Goal: Check status: Check status

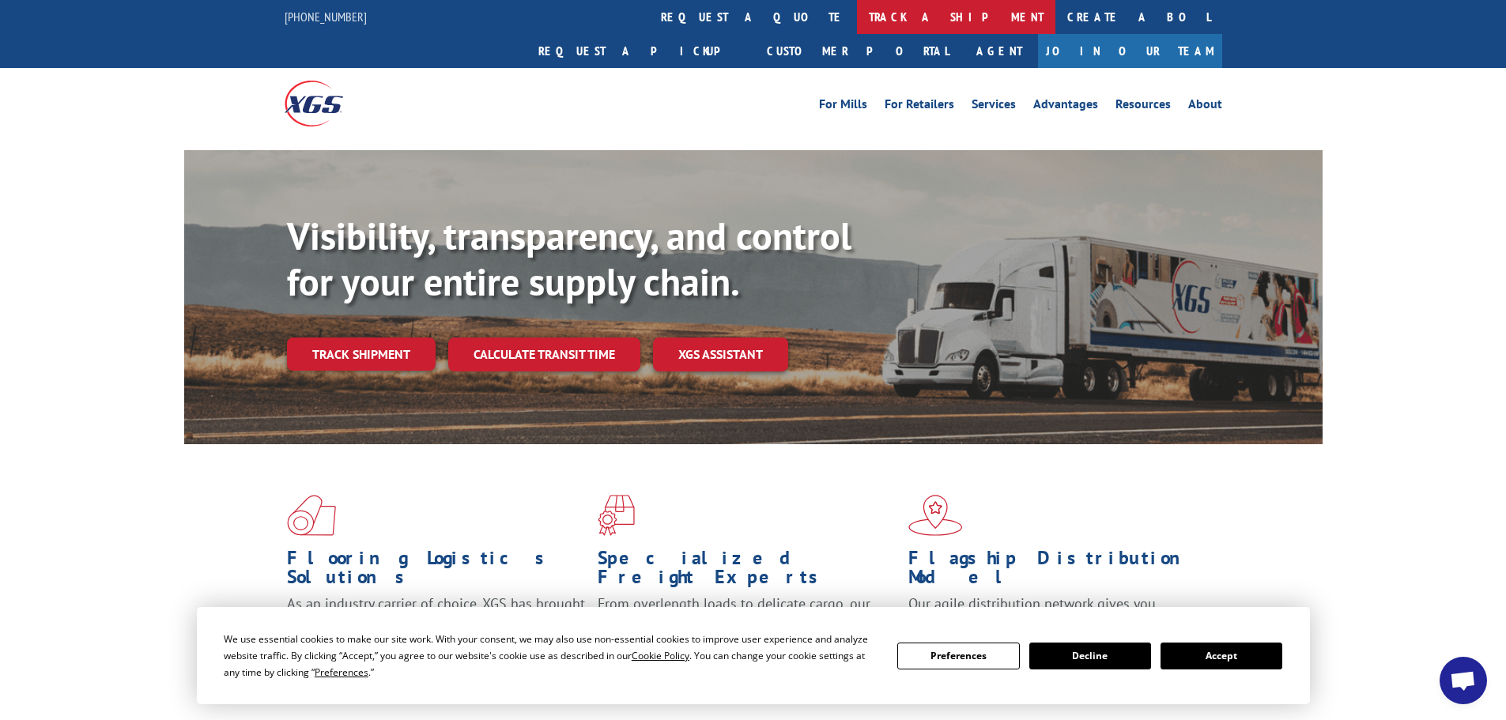
click at [857, 23] on link "track a shipment" at bounding box center [956, 17] width 198 height 34
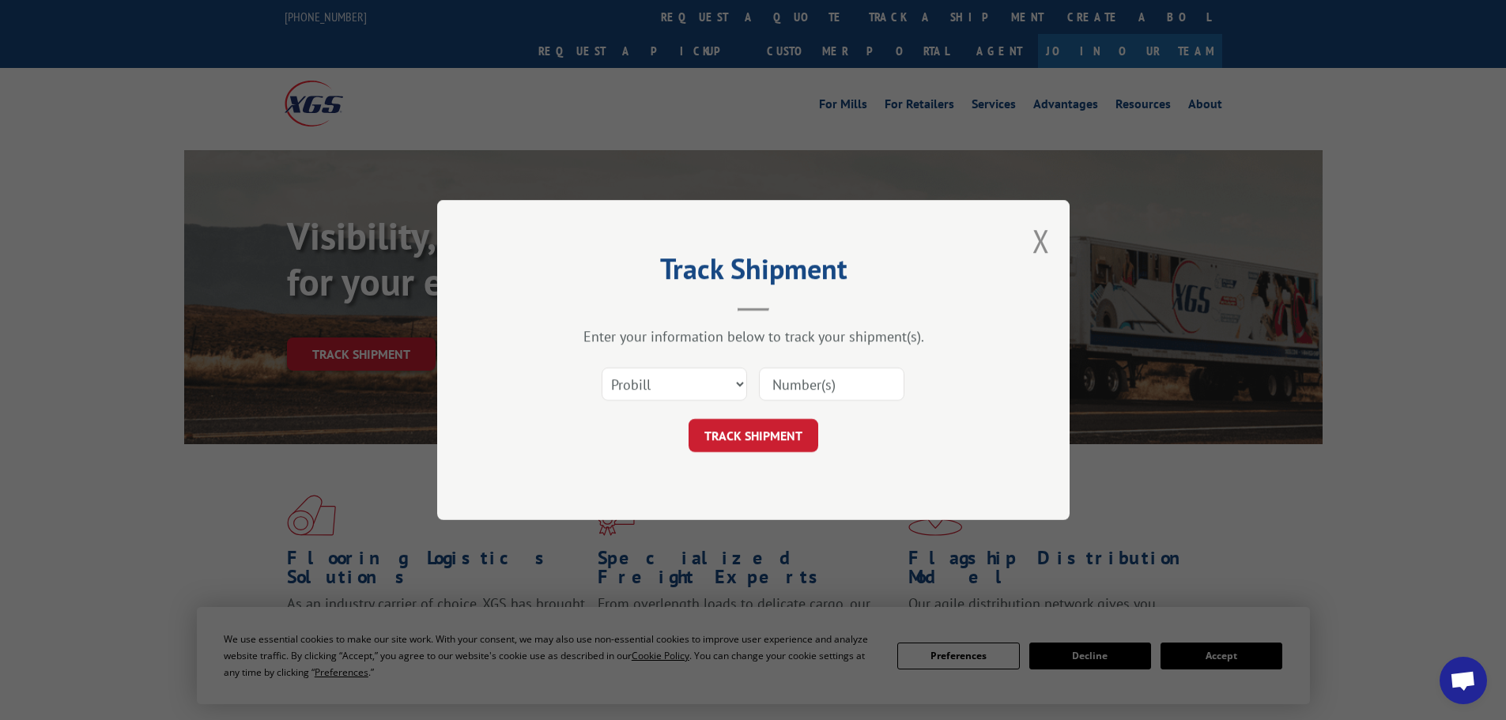
click at [836, 394] on input at bounding box center [831, 384] width 145 height 33
paste input "17496563"
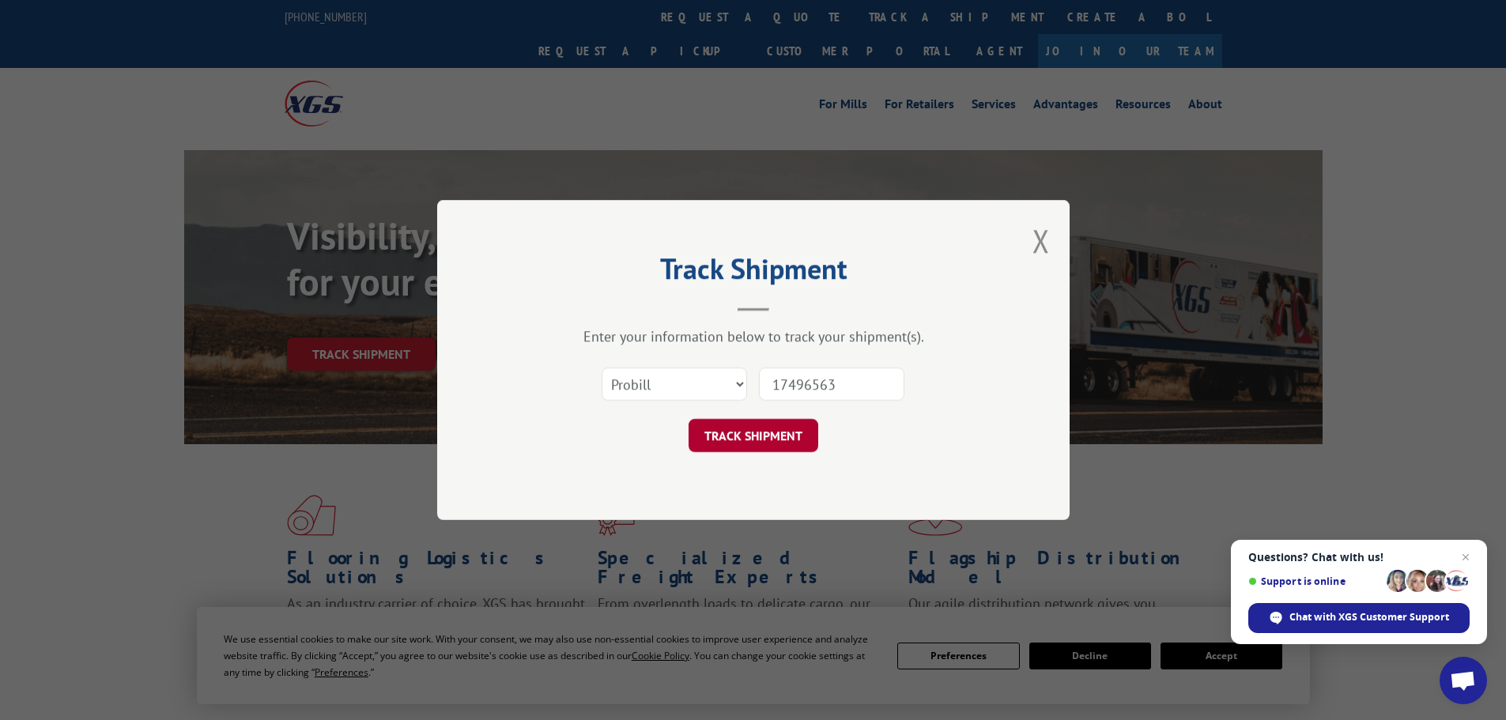
type input "17496563"
click at [772, 432] on button "TRACK SHIPMENT" at bounding box center [754, 435] width 130 height 33
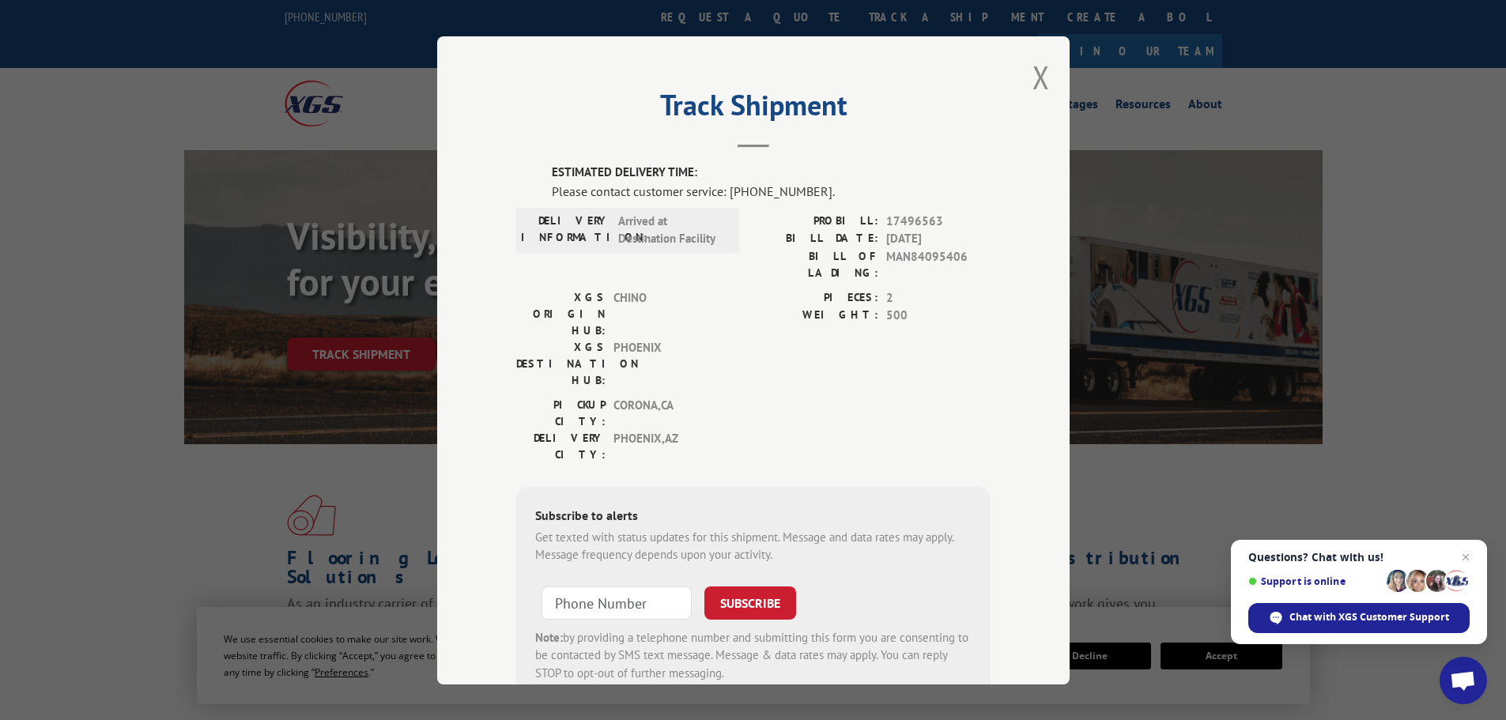
click at [814, 190] on div "Please contact customer service: [PHONE_NUMBER]." at bounding box center [771, 190] width 439 height 19
drag, startPoint x: 725, startPoint y: 194, endPoint x: 806, endPoint y: 191, distance: 80.7
click at [806, 191] on div "Please contact customer service: [PHONE_NUMBER]." at bounding box center [771, 190] width 439 height 19
copy div "[PHONE_NUMBER]"
